Goal: Find specific page/section: Find specific page/section

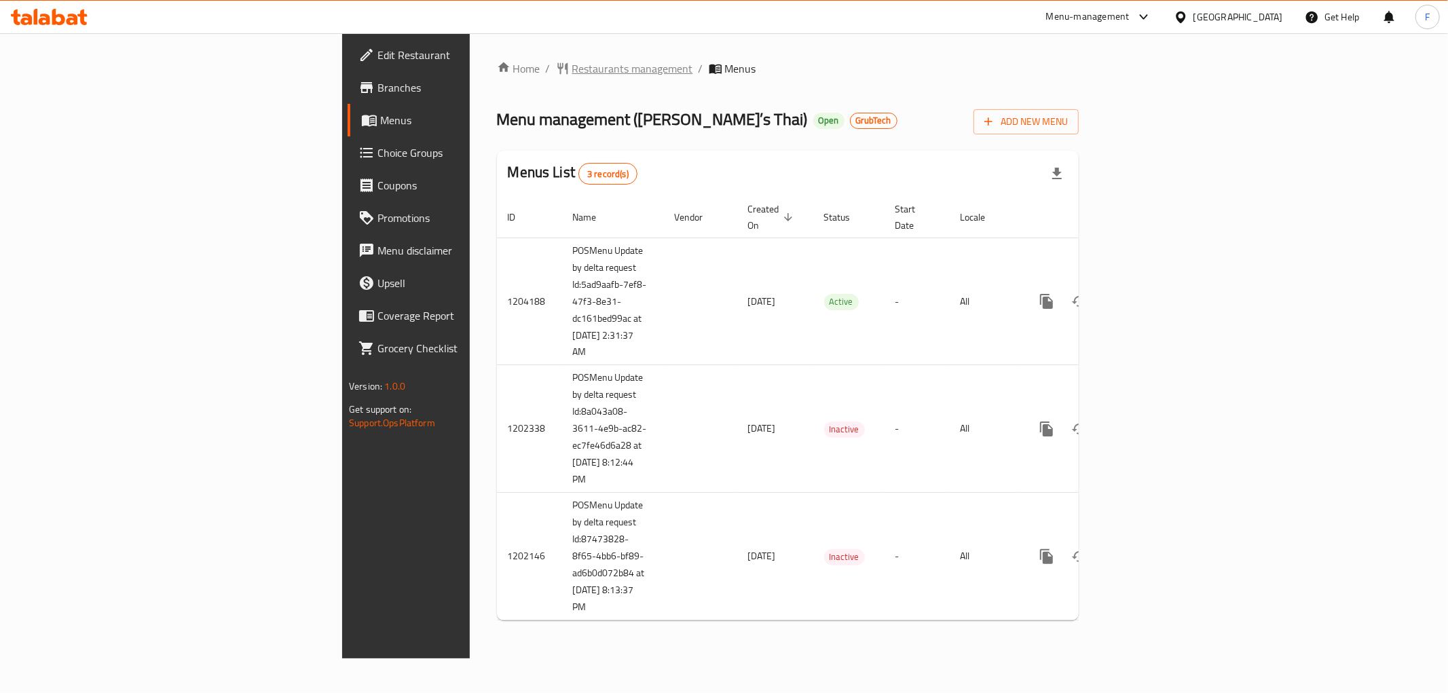
click at [572, 61] on span "Restaurants management" at bounding box center [632, 68] width 121 height 16
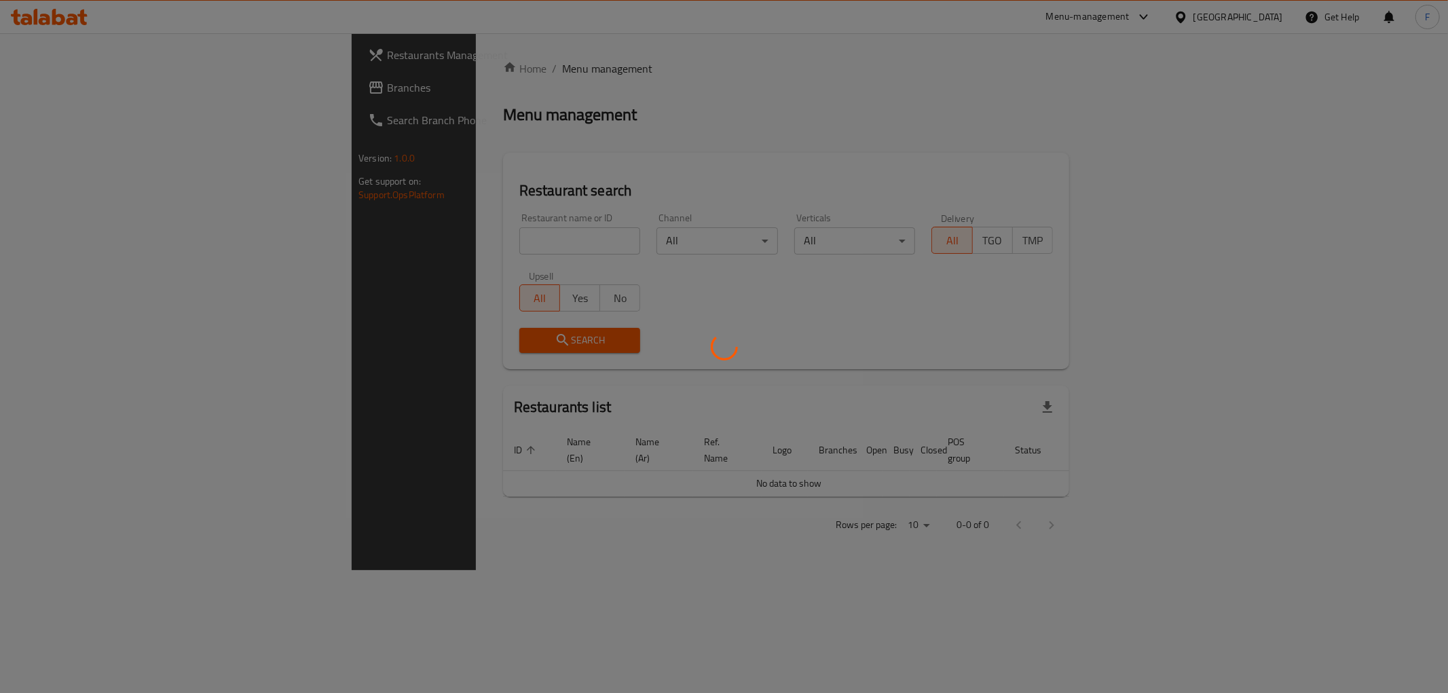
click at [406, 235] on div at bounding box center [724, 346] width 1448 height 693
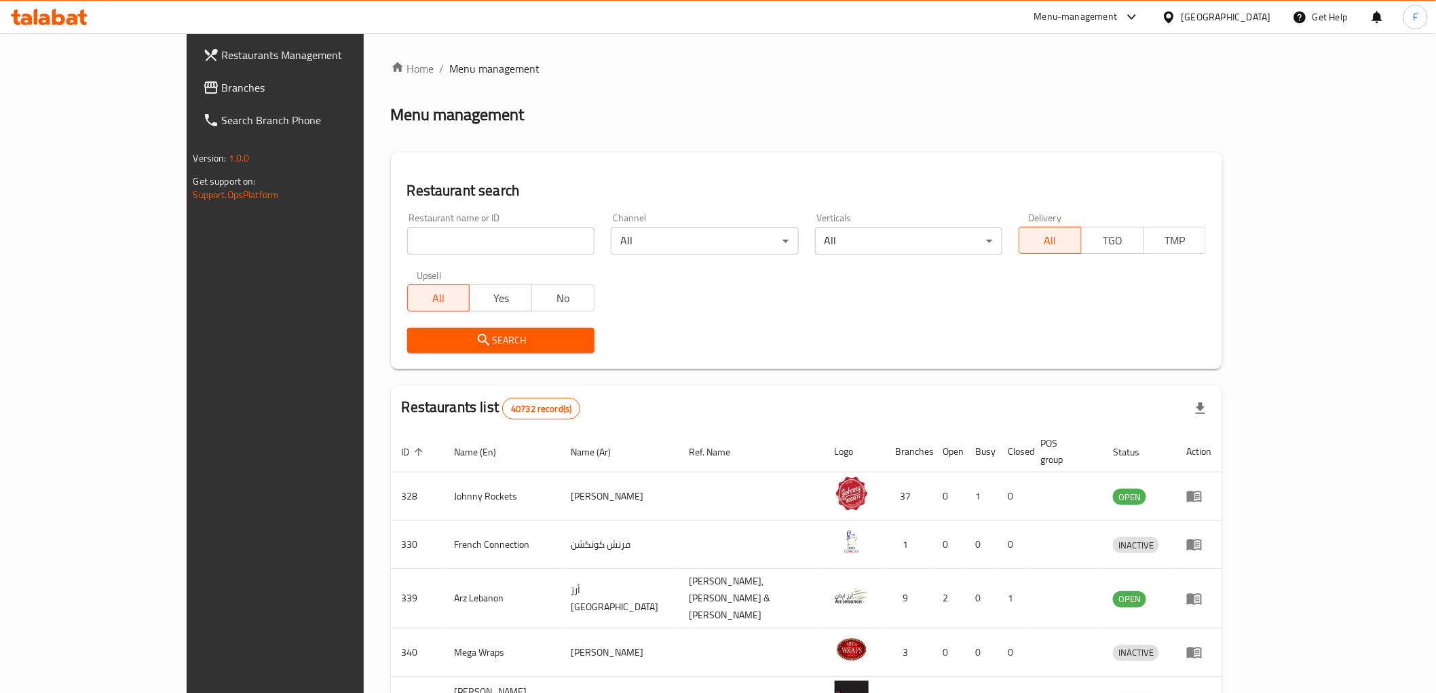
click at [407, 235] on input "search" at bounding box center [500, 240] width 187 height 27
paste input "1728"
type input "1728"
click button "Search" at bounding box center [500, 340] width 187 height 25
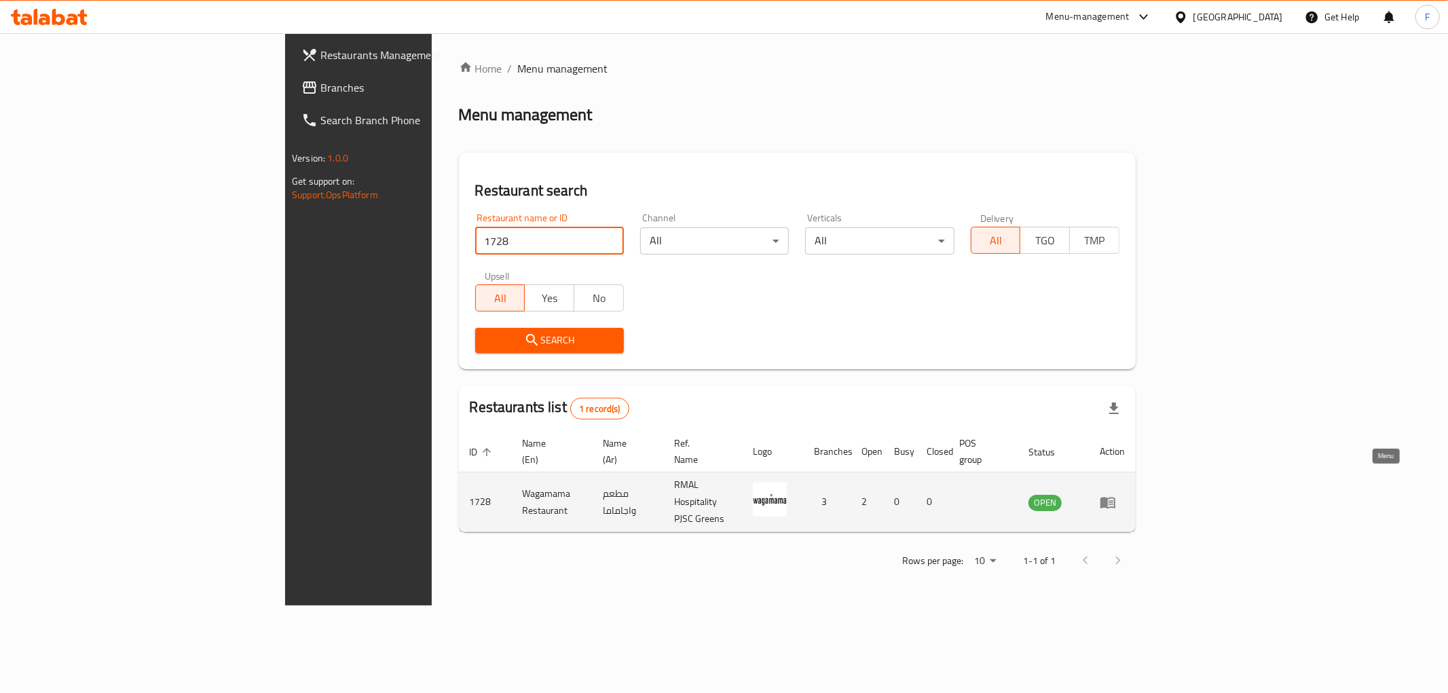
click at [1115, 497] on icon "enhanced table" at bounding box center [1107, 503] width 15 height 12
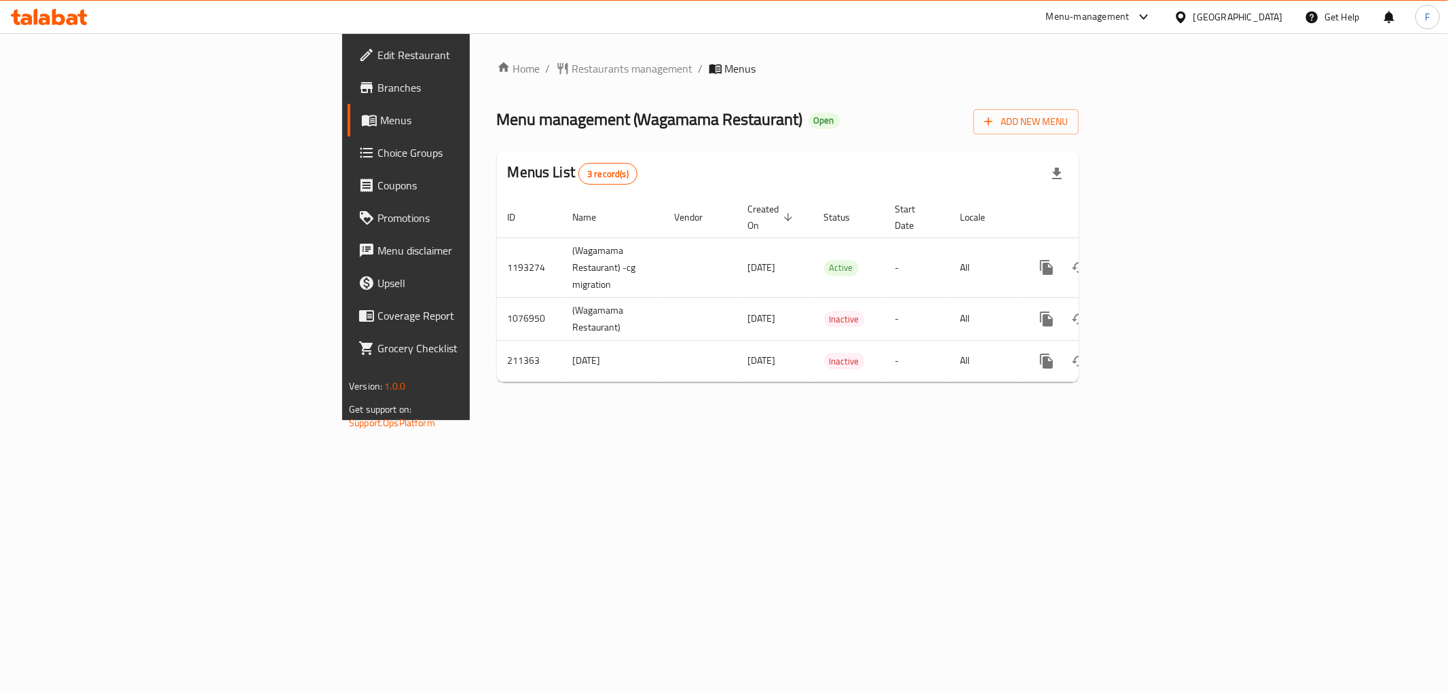
click at [377, 92] on span "Branches" at bounding box center [474, 87] width 195 height 16
